Goal: Find specific page/section: Find specific page/section

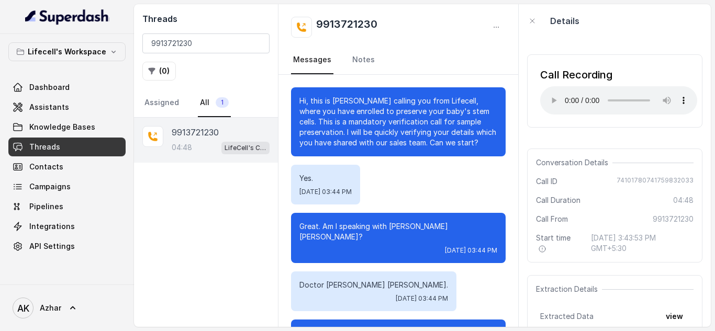
click at [173, 44] on input "9913721230" at bounding box center [205, 43] width 127 height 20
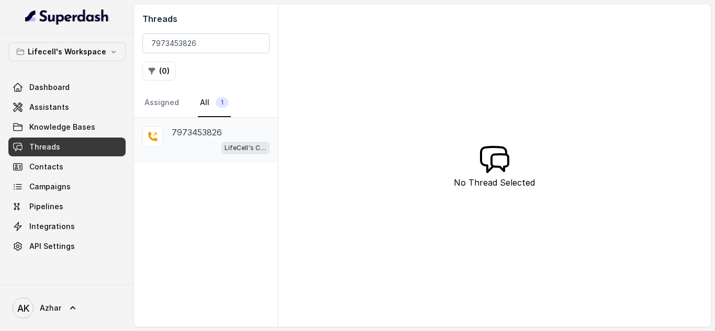
click at [189, 134] on p "7973453826" at bounding box center [197, 132] width 50 height 13
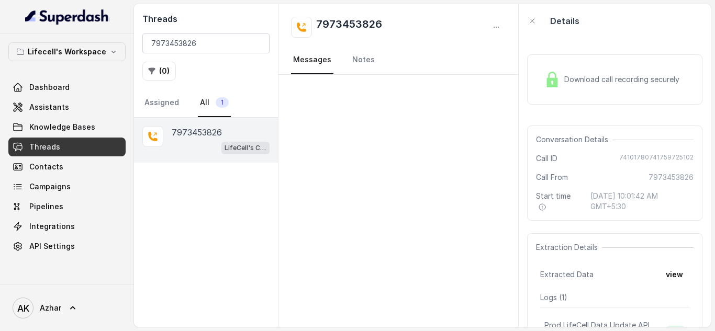
click at [586, 82] on span "Download call recording securely" at bounding box center [623, 79] width 119 height 10
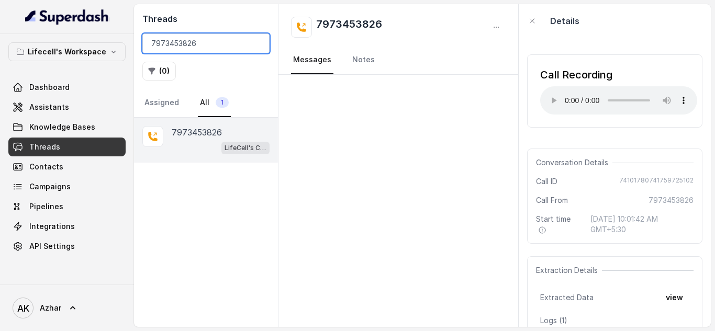
click at [162, 44] on input "7973453826" at bounding box center [205, 43] width 127 height 20
paste input "9888211388"
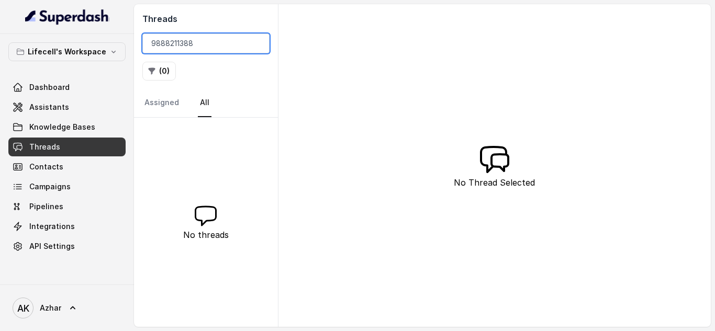
type input "9888211388"
